Goal: Task Accomplishment & Management: Manage account settings

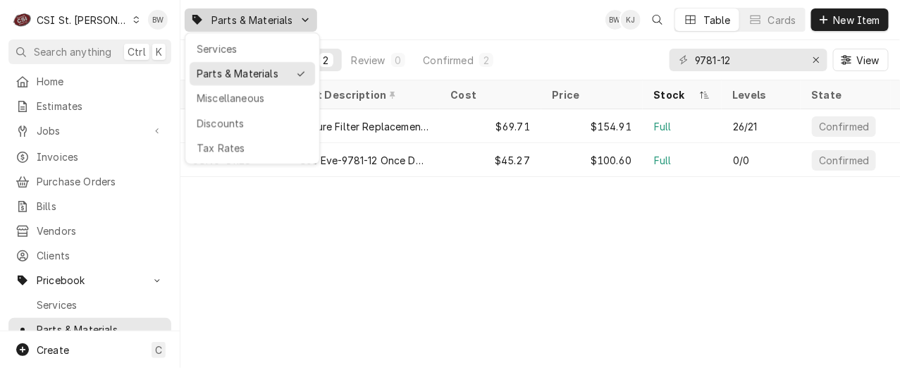
click at [340, 205] on html "C CSI St. Louis BW Search anything Ctrl K Home Estimates Jobs Jobs Job Series I…" at bounding box center [450, 184] width 900 height 368
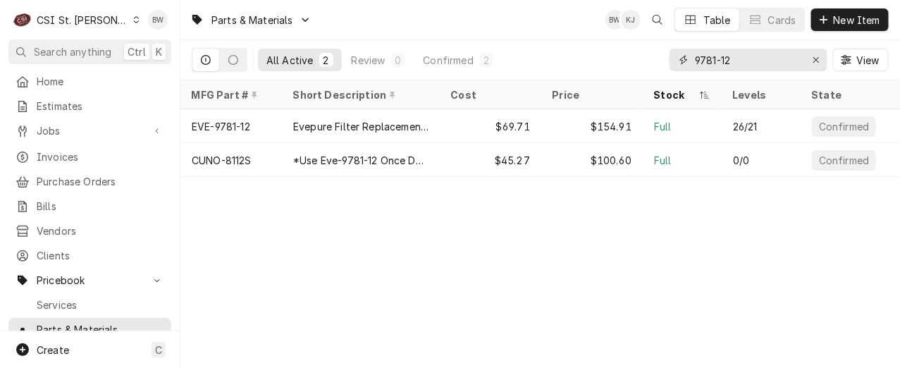
drag, startPoint x: 761, startPoint y: 61, endPoint x: 671, endPoint y: 63, distance: 89.5
click at [671, 63] on div "9781-12" at bounding box center [748, 60] width 158 height 23
type input "a"
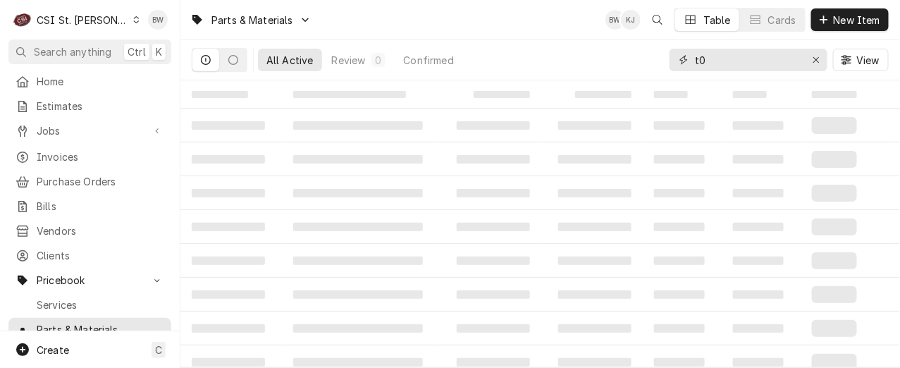
type input "t"
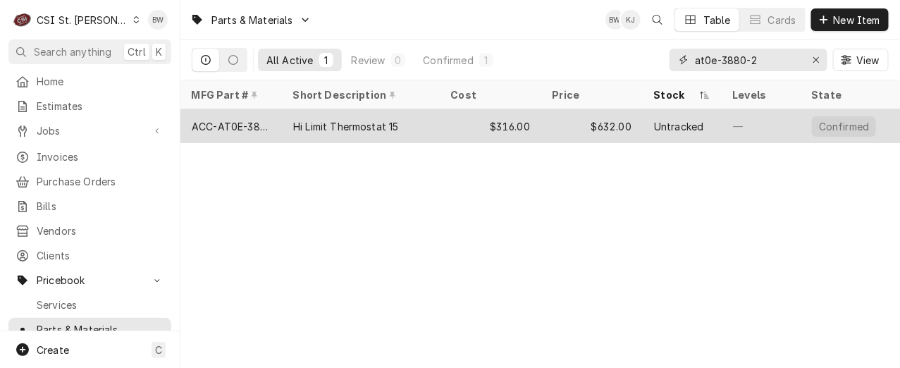
type input "at0e-3880-2"
click at [254, 128] on div "ACC-AT0E-3880-2" at bounding box center [231, 126] width 79 height 15
click at [254, 127] on div "ACC-AT0E-3880-2" at bounding box center [231, 126] width 79 height 15
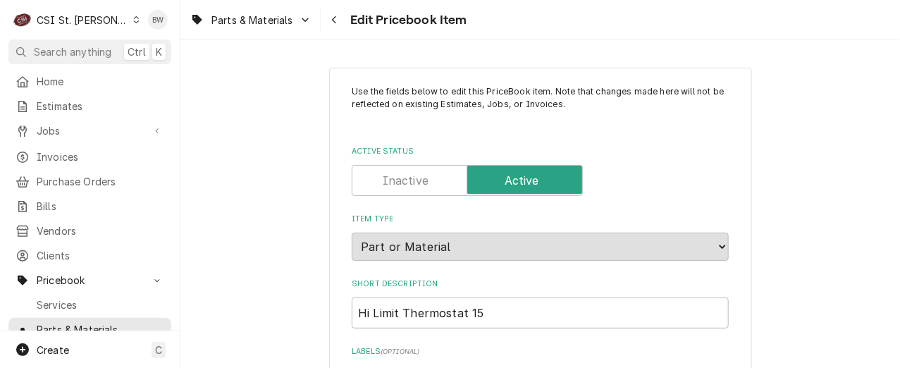
type textarea "x"
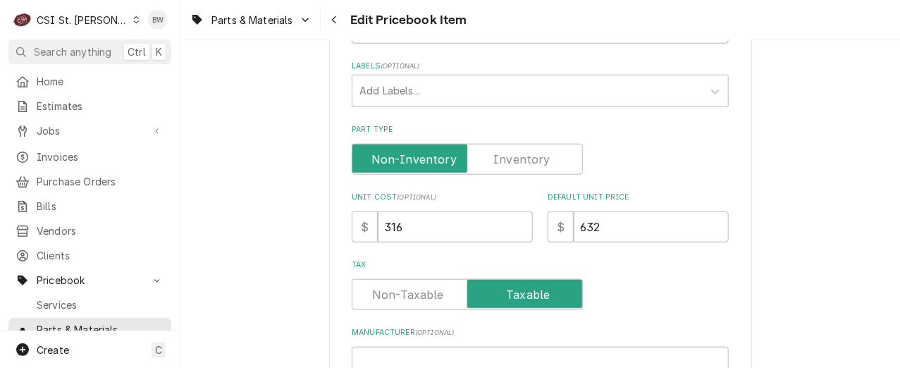
scroll to position [352, 0]
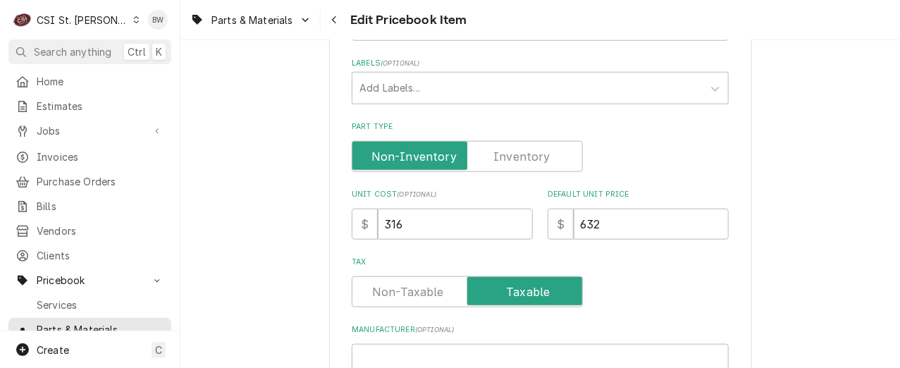
click at [527, 153] on label "Part Type" at bounding box center [466, 156] width 231 height 31
click at [527, 153] on input "Part Type" at bounding box center [467, 156] width 218 height 31
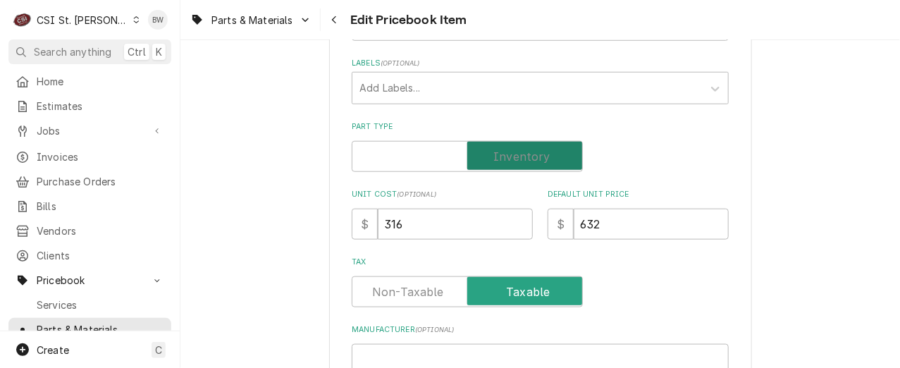
checkbox input "true"
type textarea "x"
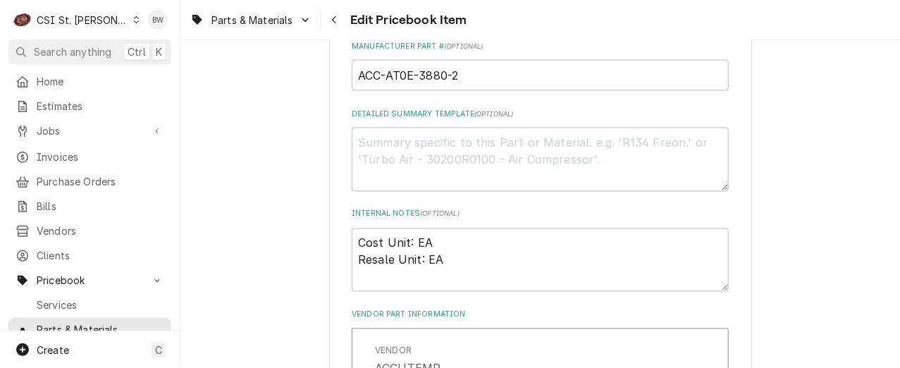
scroll to position [0, 0]
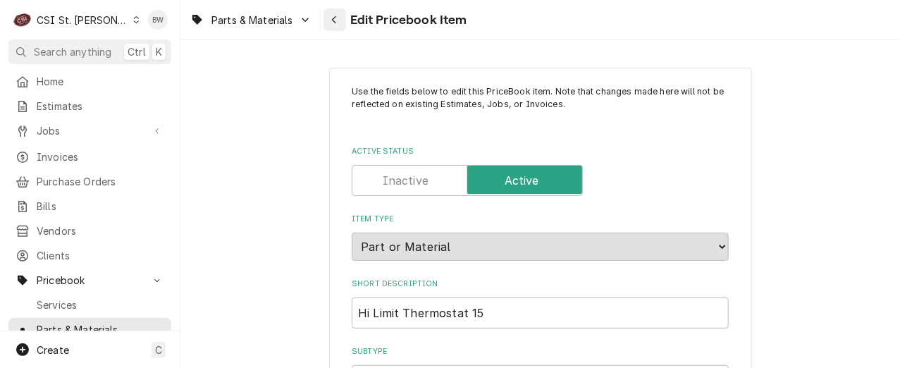
click at [340, 17] on div "Navigate back" at bounding box center [335, 20] width 14 height 14
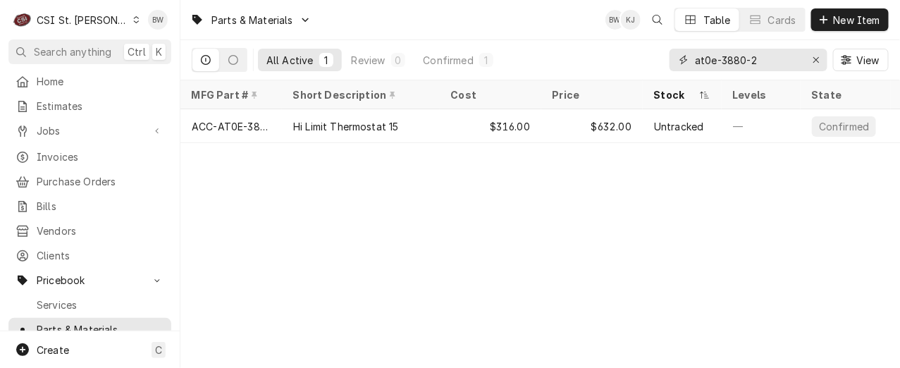
drag, startPoint x: 773, startPoint y: 58, endPoint x: 680, endPoint y: 56, distance: 93.7
click at [680, 56] on div "at0e-3880-2" at bounding box center [748, 60] width 158 height 23
click at [268, 210] on div "Parts & Materials BW KJ Table Cards New Item All Active 1 Review 0 Confirmed 1 …" at bounding box center [539, 184] width 719 height 368
click at [325, 183] on div "Parts & Materials BW KJ Table Cards New Item All Active 1 Review 0 Confirmed 1 …" at bounding box center [539, 184] width 719 height 368
